Goal: Navigation & Orientation: Understand site structure

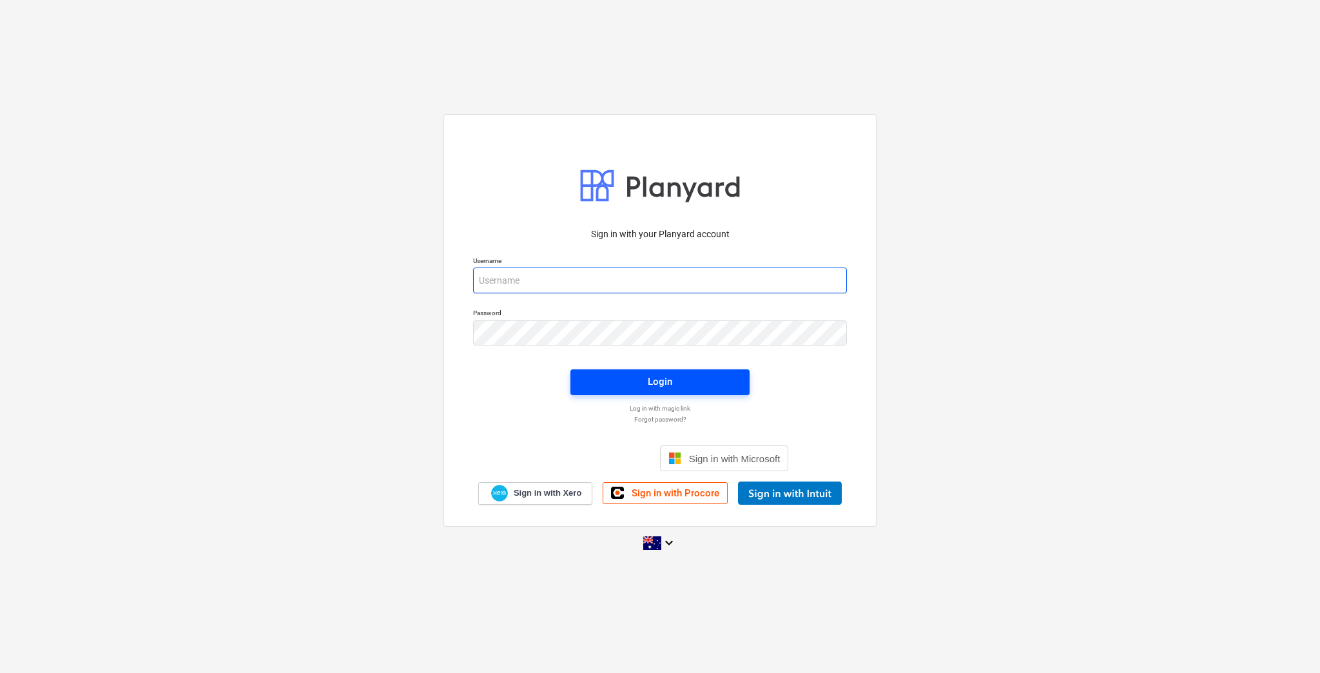
type input "[EMAIL_ADDRESS][DOMAIN_NAME]"
click at [642, 379] on span "Login" at bounding box center [660, 381] width 148 height 17
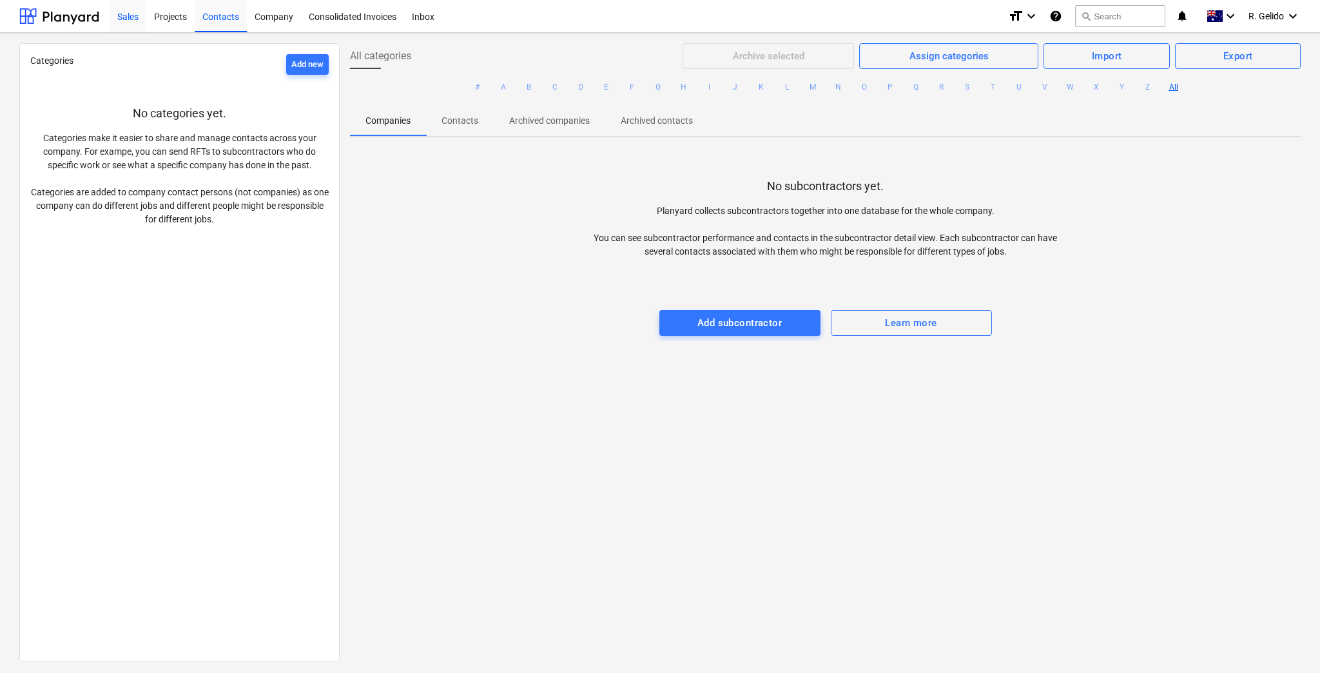
click at [135, 20] on div "Sales" at bounding box center [128, 15] width 37 height 33
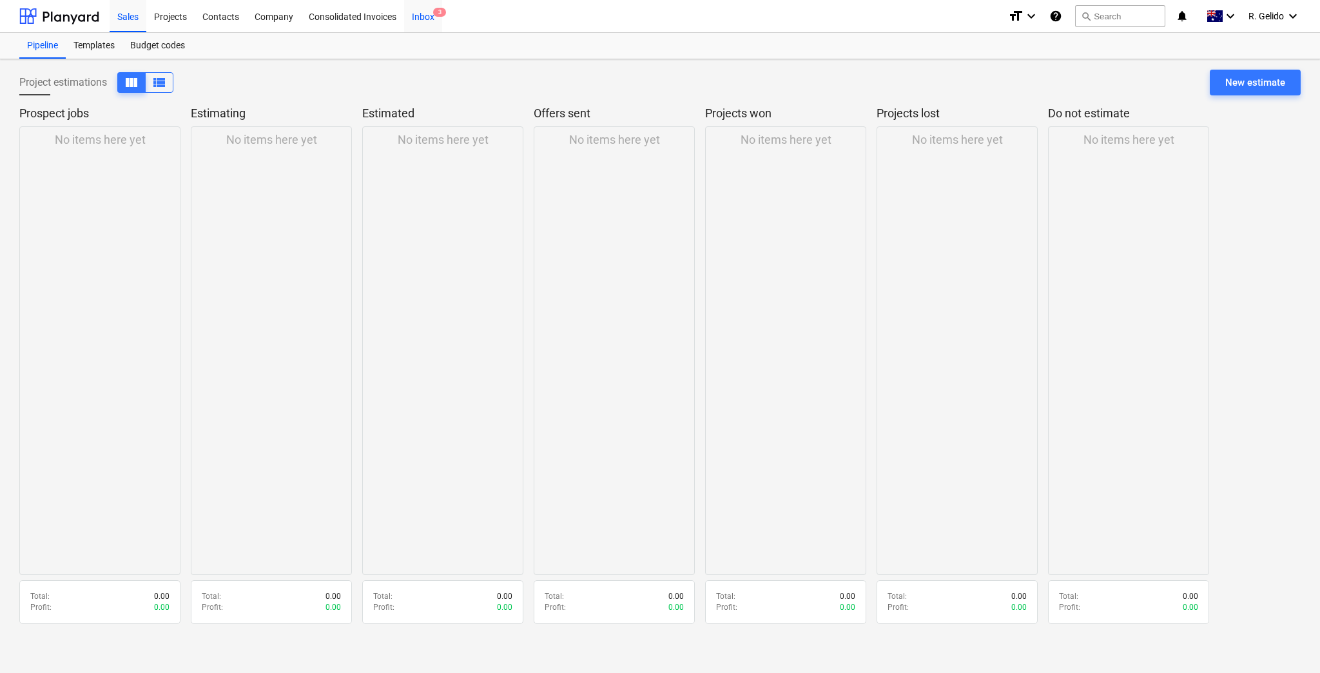
click at [430, 15] on div "Inbox 3" at bounding box center [423, 15] width 38 height 33
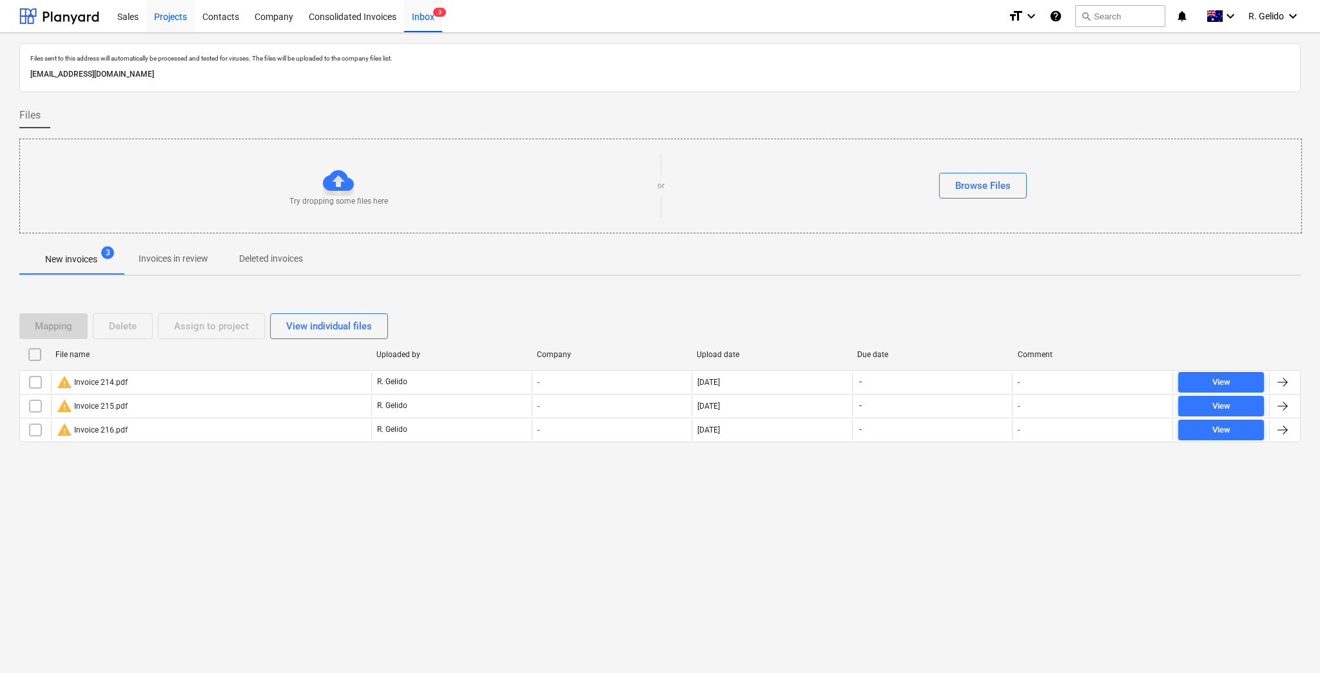
click at [165, 18] on div "Projects" at bounding box center [170, 15] width 48 height 33
